Goal: Task Accomplishment & Management: Manage account settings

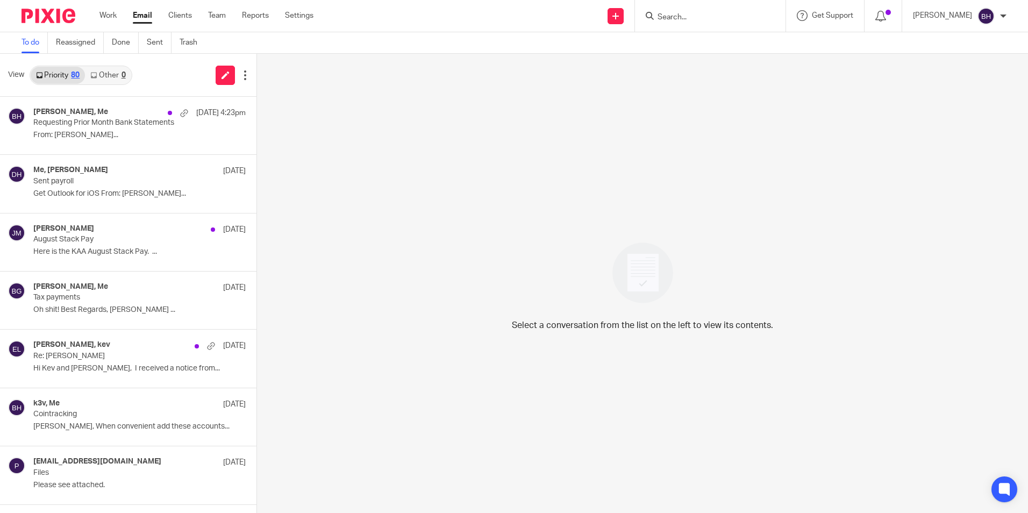
click at [112, 75] on link "Other 0" at bounding box center [108, 75] width 46 height 17
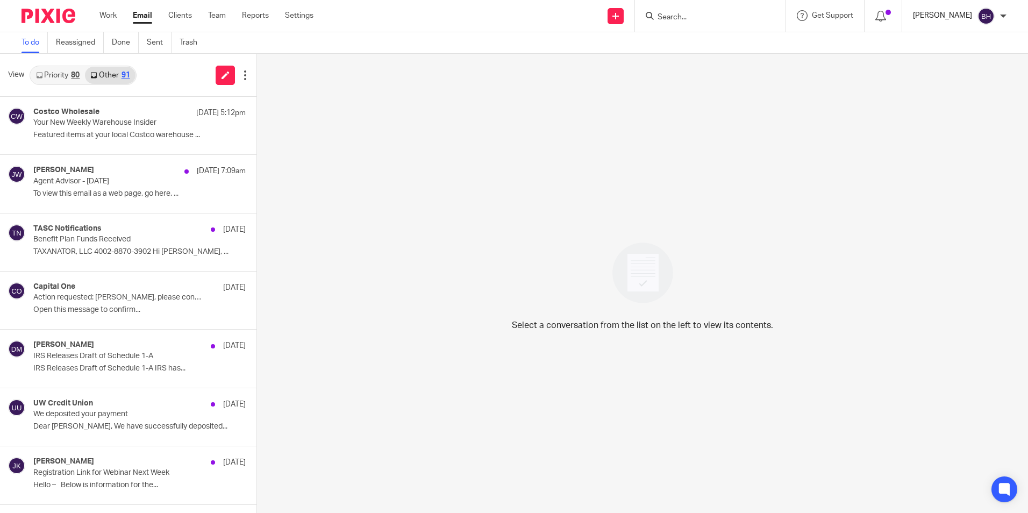
click at [940, 17] on p "Barbara Harmon" at bounding box center [942, 15] width 59 height 11
click at [943, 72] on li "Logout" at bounding box center [965, 75] width 71 height 16
